Goal: Check status: Check status

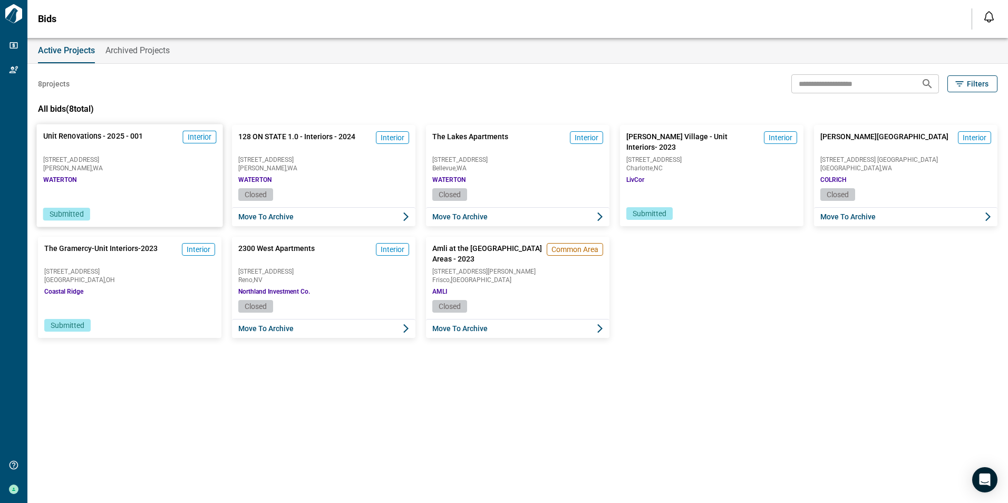
click at [101, 172] on div "Unit Renovations - 2025 - 001 Interior [STREET_ADDRESS][GEOGRAPHIC_DATA]" at bounding box center [129, 156] width 186 height 64
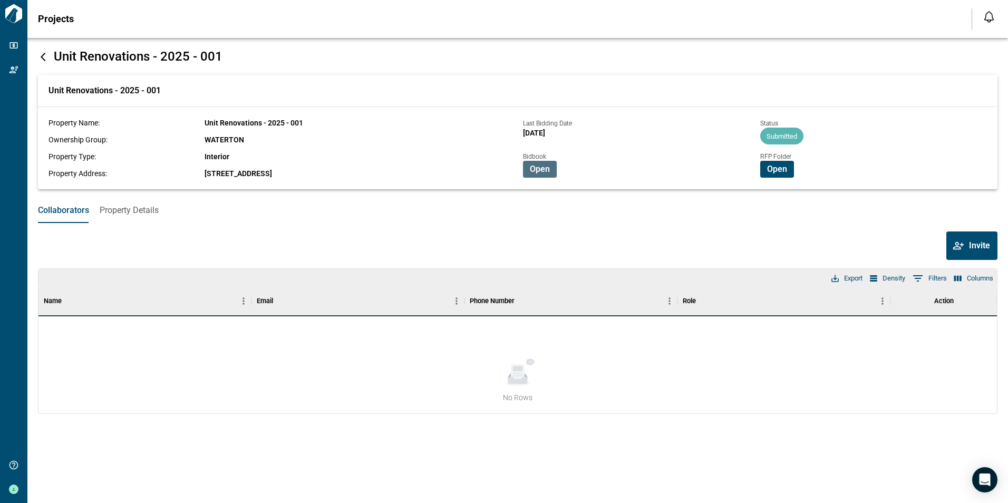
click at [541, 168] on span "Open" at bounding box center [540, 169] width 20 height 11
